Goal: Information Seeking & Learning: Learn about a topic

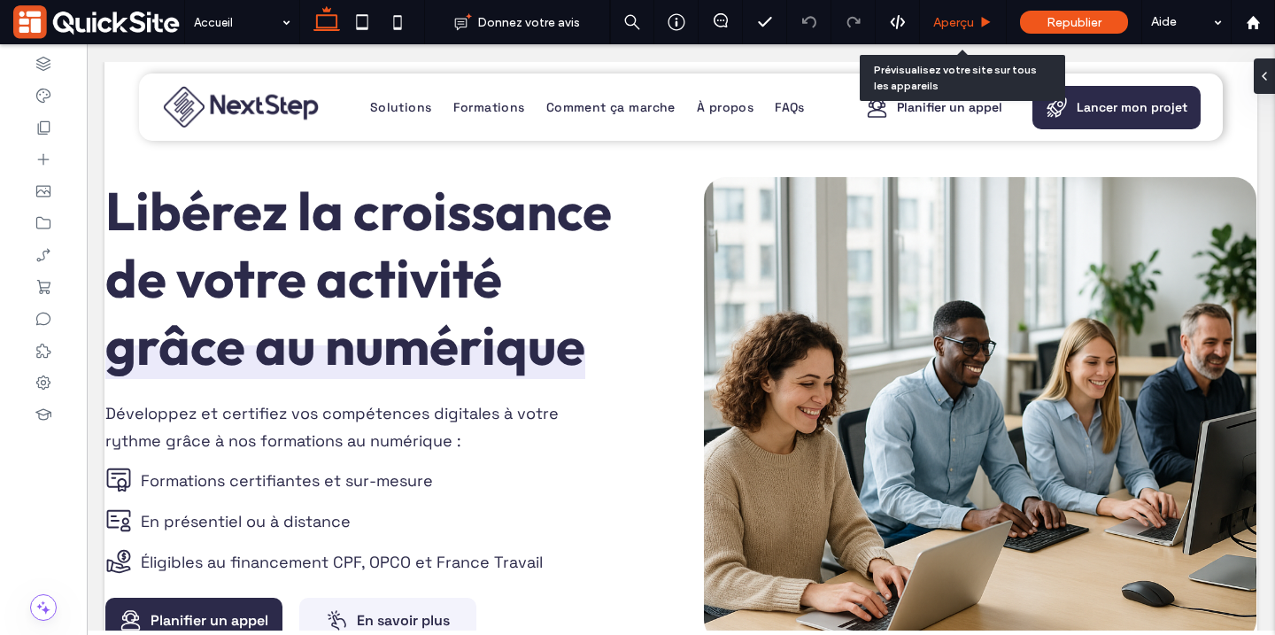
click at [963, 25] on span "Aperçu" at bounding box center [953, 22] width 41 height 15
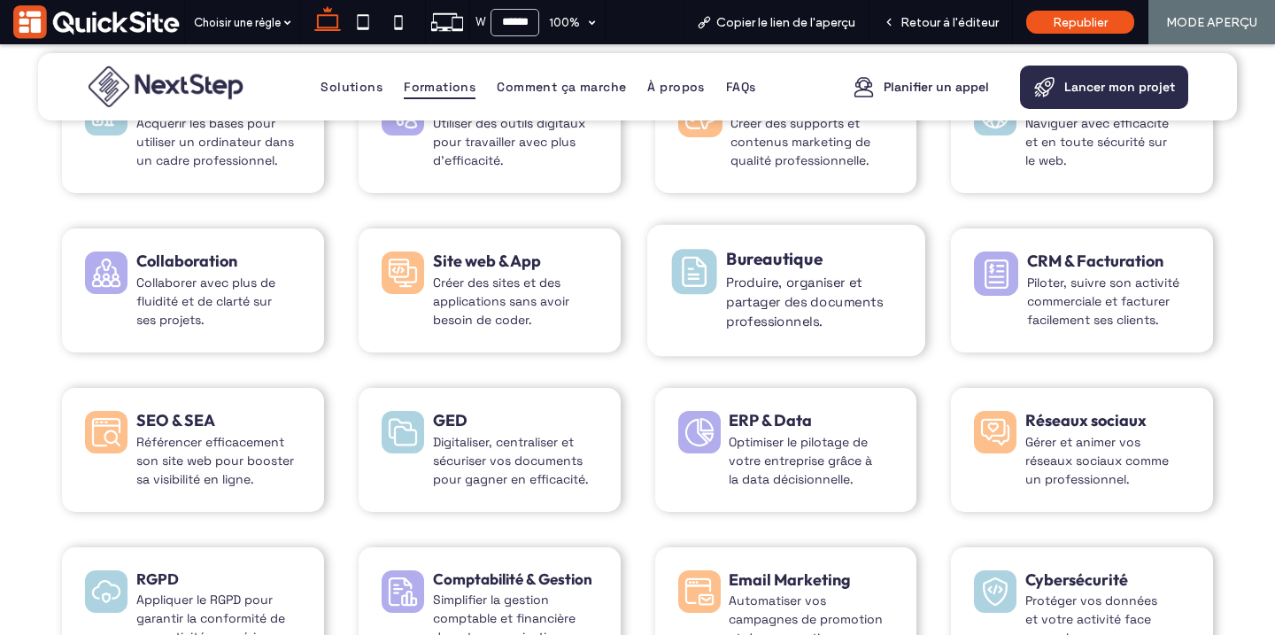
scroll to position [1873, 0]
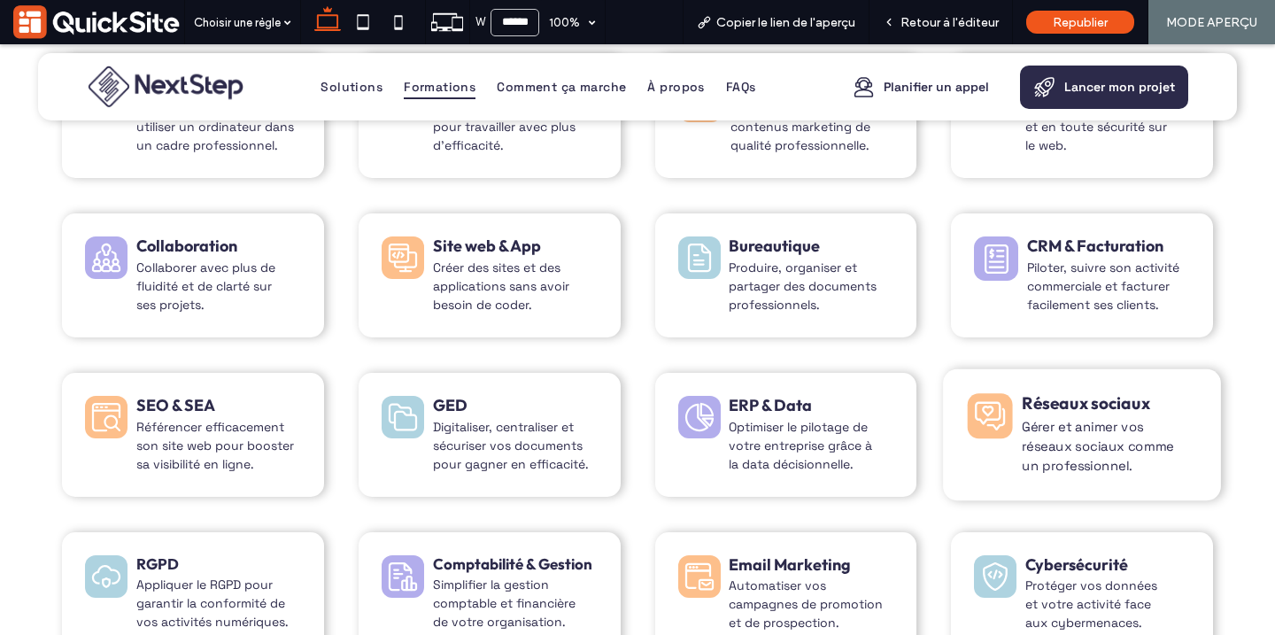
click at [1017, 430] on div "Formation réseaux sociaux, NextStep Formation, organisme de formation au numéri…" at bounding box center [1081, 434] width 277 height 131
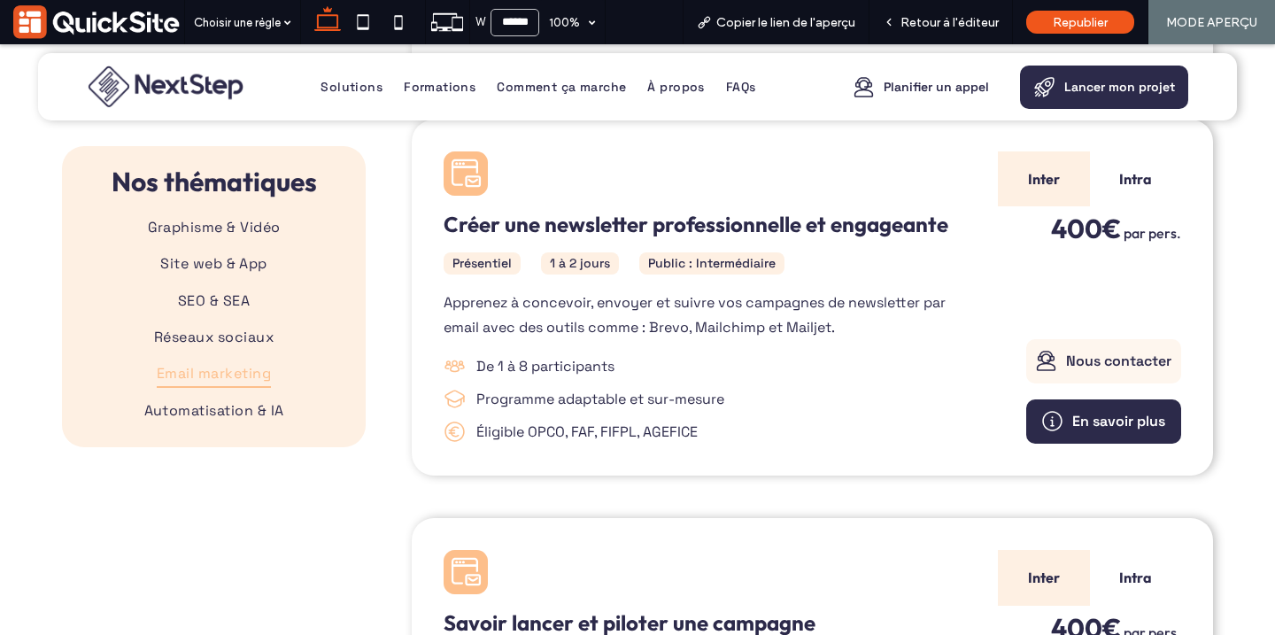
scroll to position [3601, 0]
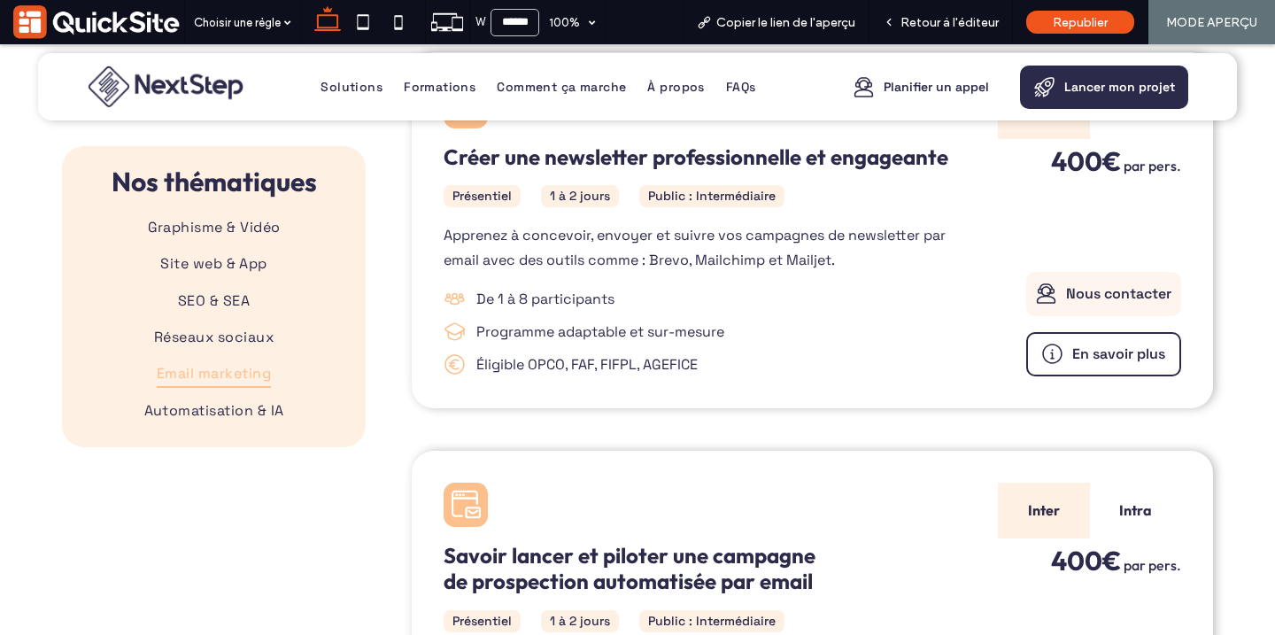
click at [1126, 344] on span "En savoir plus" at bounding box center [1118, 353] width 93 height 19
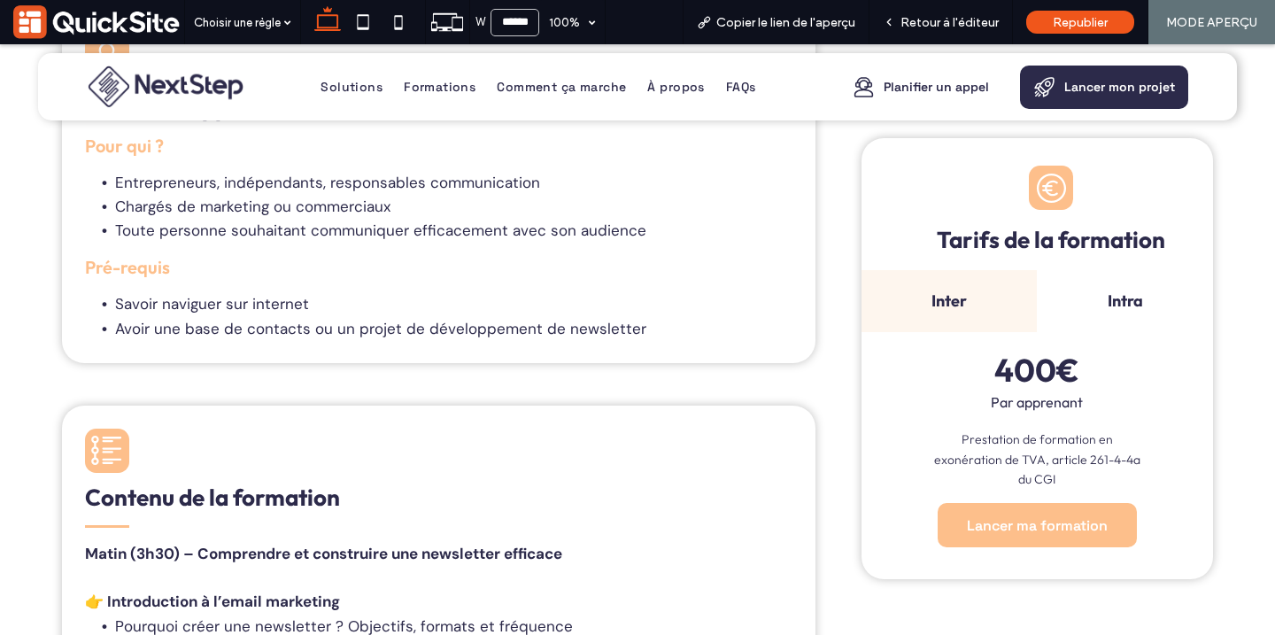
scroll to position [1256, 0]
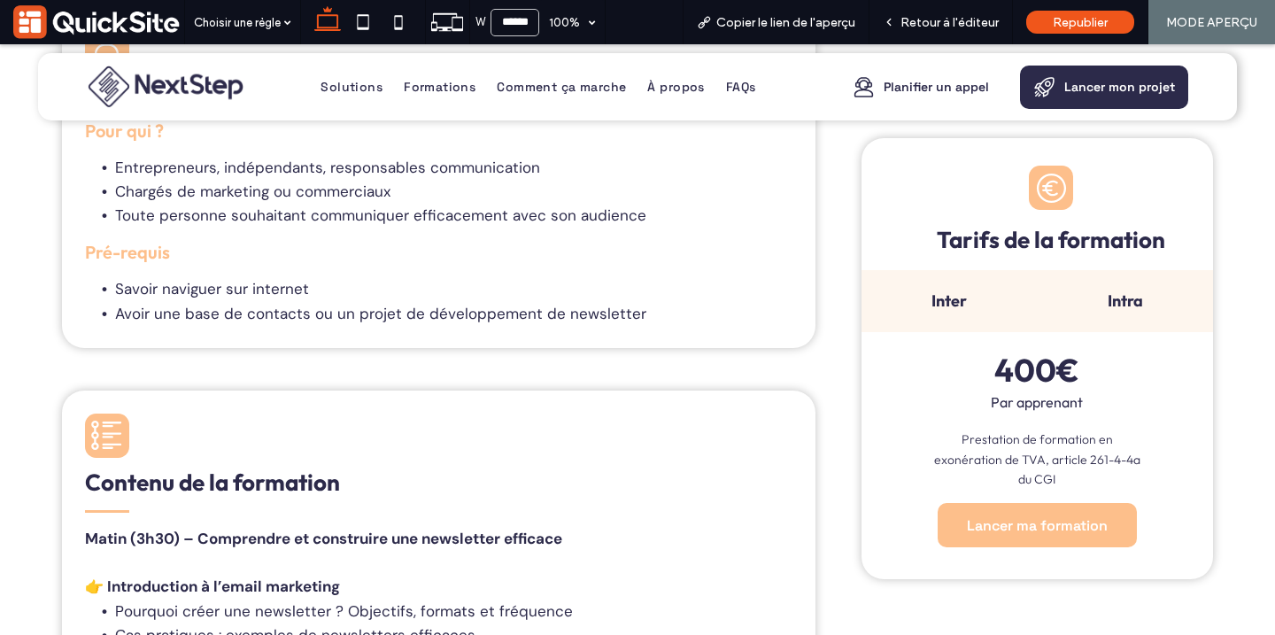
click at [1147, 315] on div "Intra" at bounding box center [1123, 301] width 175 height 63
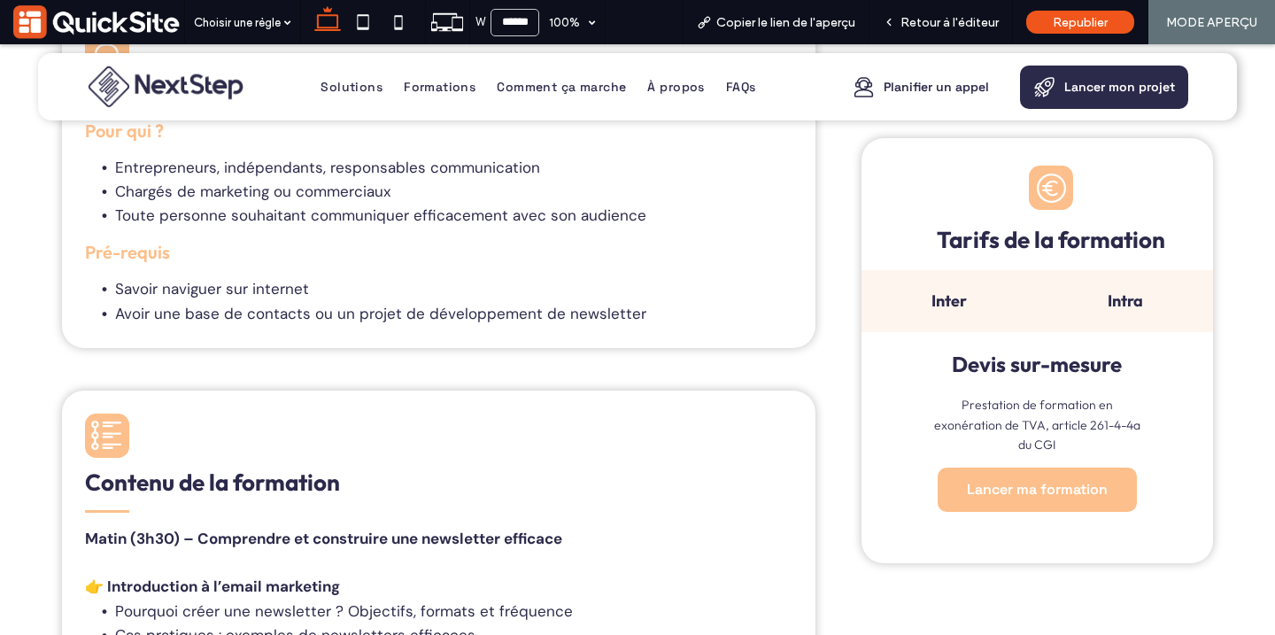
click at [961, 312] on div "Inter" at bounding box center [948, 301] width 175 height 63
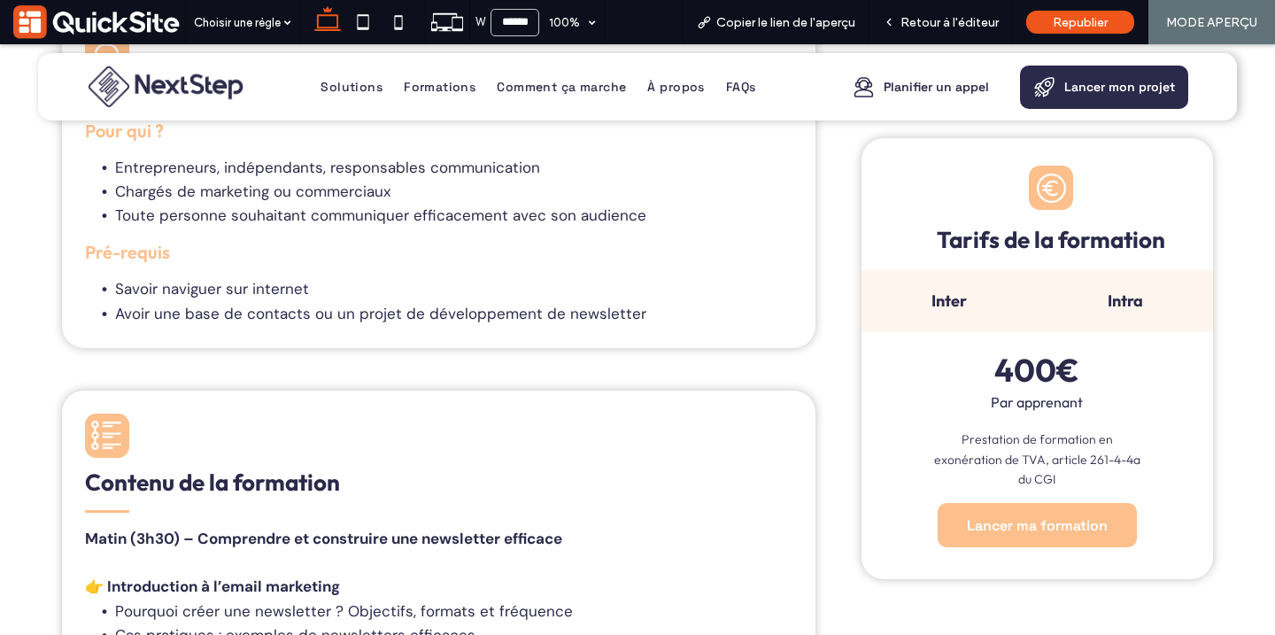
click at [1089, 302] on h4 "Intra" at bounding box center [1124, 301] width 154 height 20
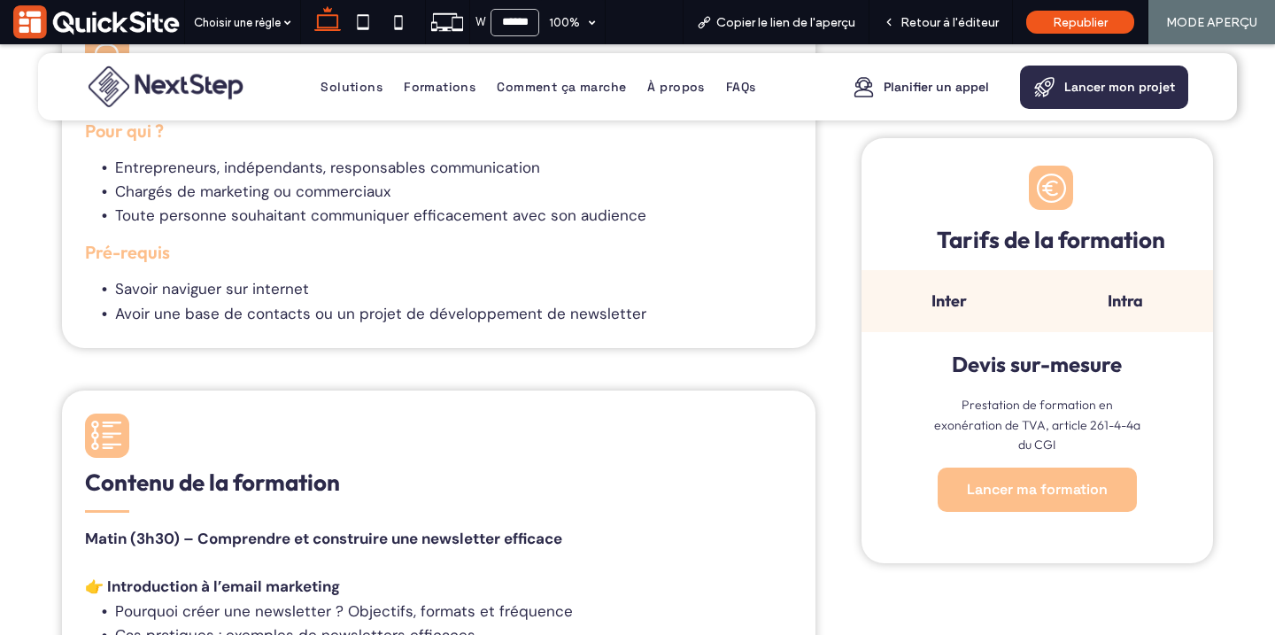
click at [968, 293] on h4 "Inter" at bounding box center [949, 301] width 154 height 20
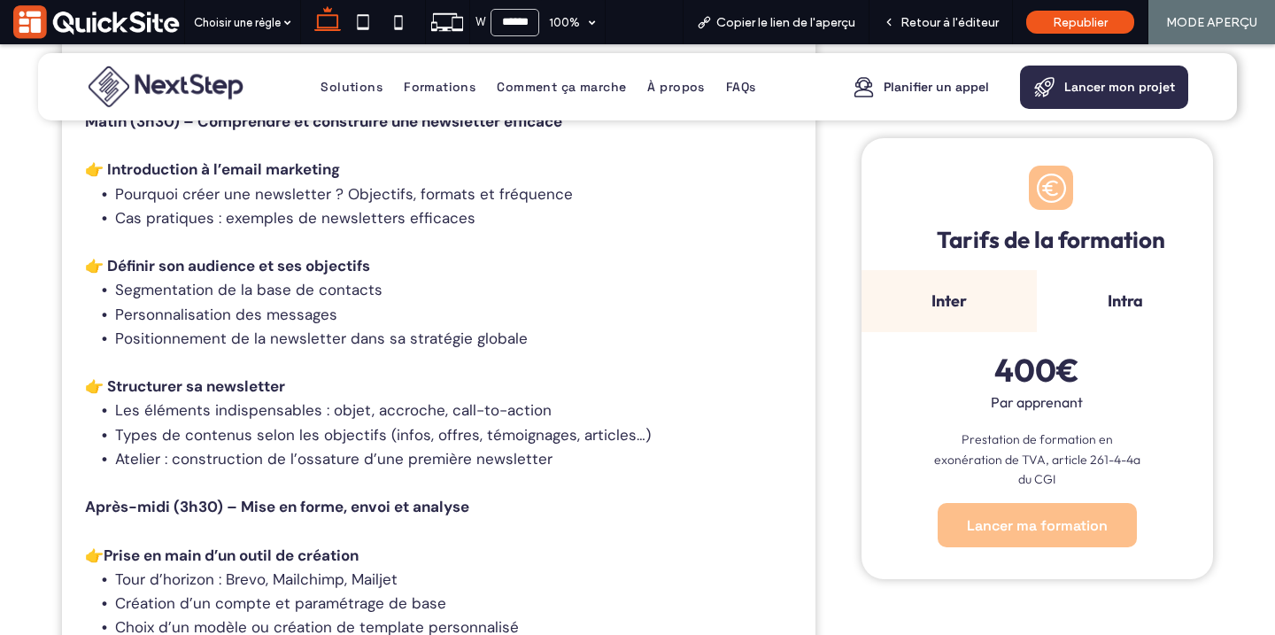
scroll to position [1646, 0]
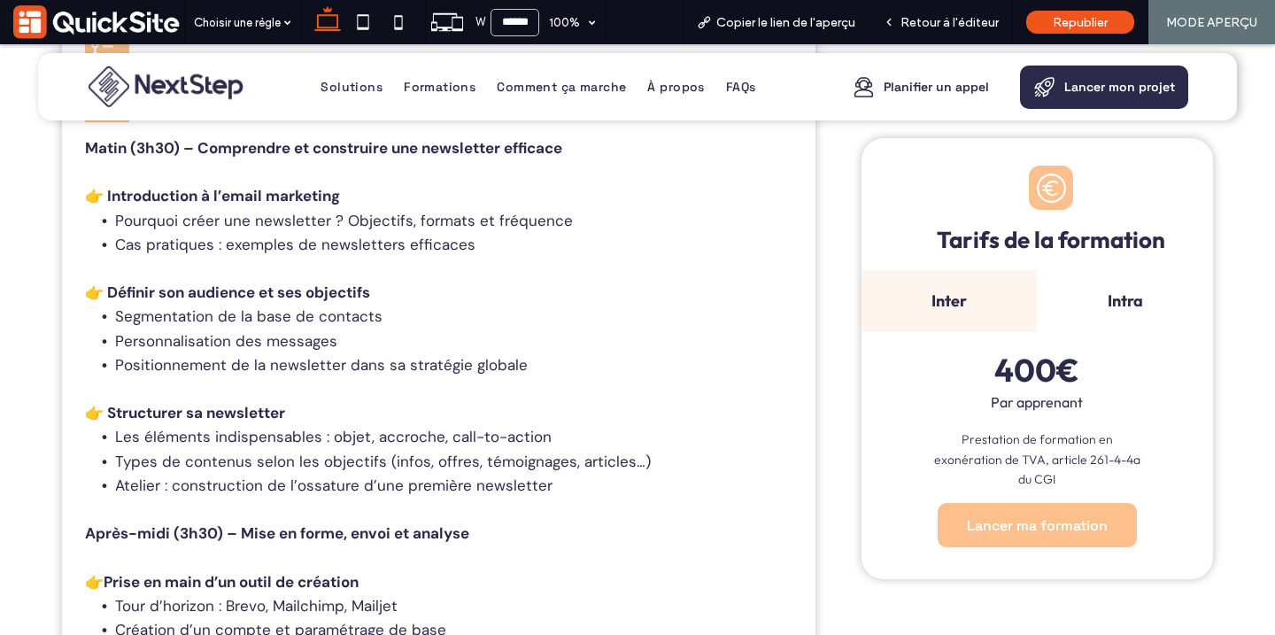
click at [135, 80] on img at bounding box center [165, 87] width 159 height 50
